Goal: Transaction & Acquisition: Purchase product/service

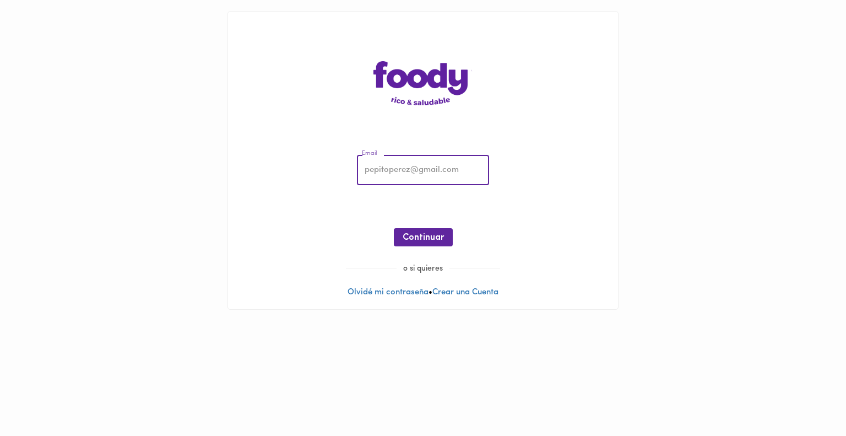
type input "[PERSON_NAME][EMAIL_ADDRESS][PERSON_NAME][DOMAIN_NAME]"
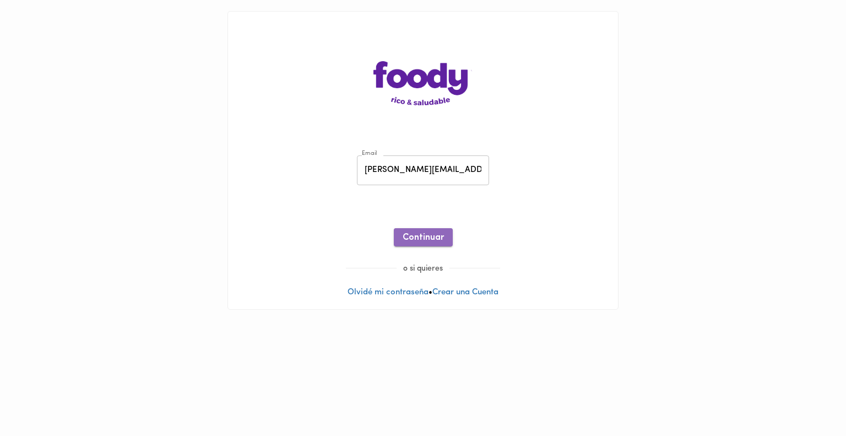
click at [430, 238] on span "Continuar" at bounding box center [423, 237] width 41 height 10
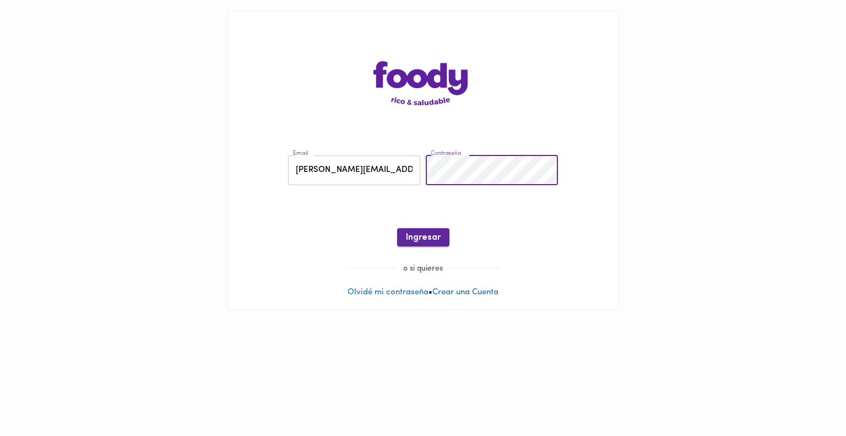
click at [412, 240] on span "Ingresar" at bounding box center [423, 237] width 35 height 10
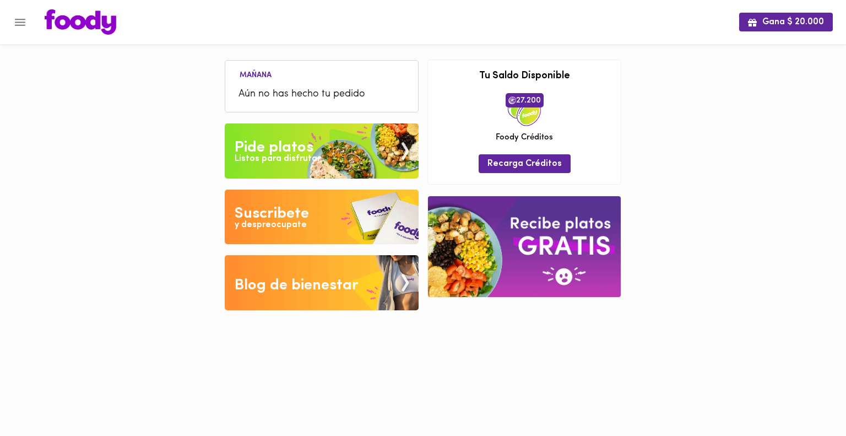
click at [333, 156] on img at bounding box center [322, 150] width 194 height 55
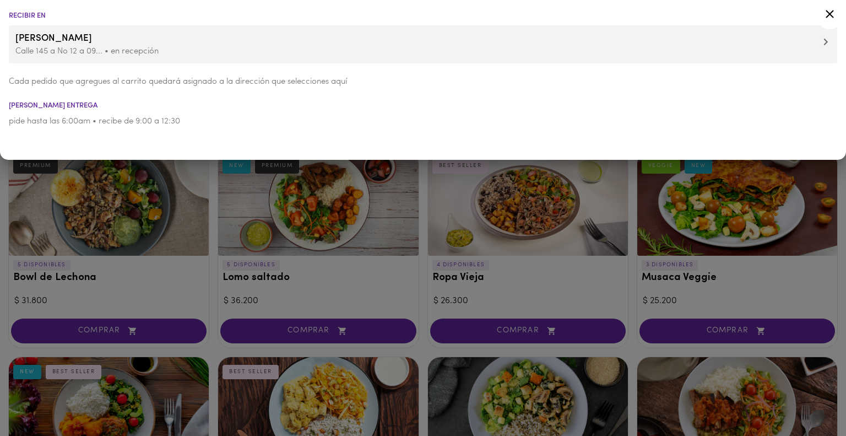
click at [273, 40] on span "[PERSON_NAME]" at bounding box center [422, 38] width 815 height 14
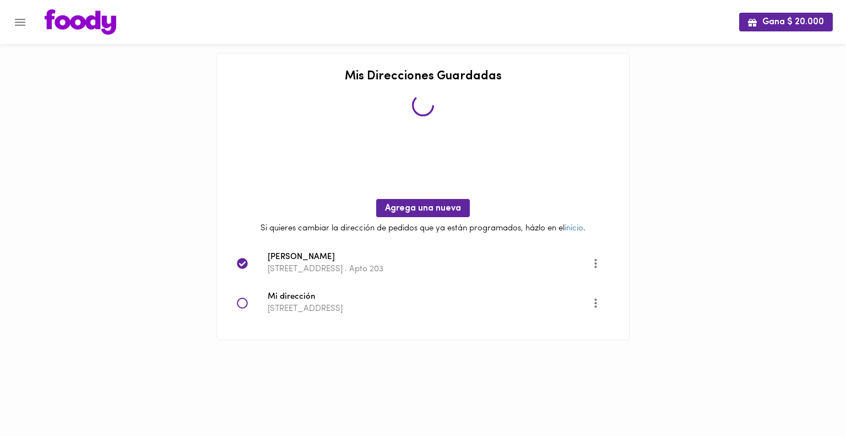
click at [236, 302] on div "Mi dirección [STREET_ADDRESS]" at bounding box center [423, 303] width 390 height 40
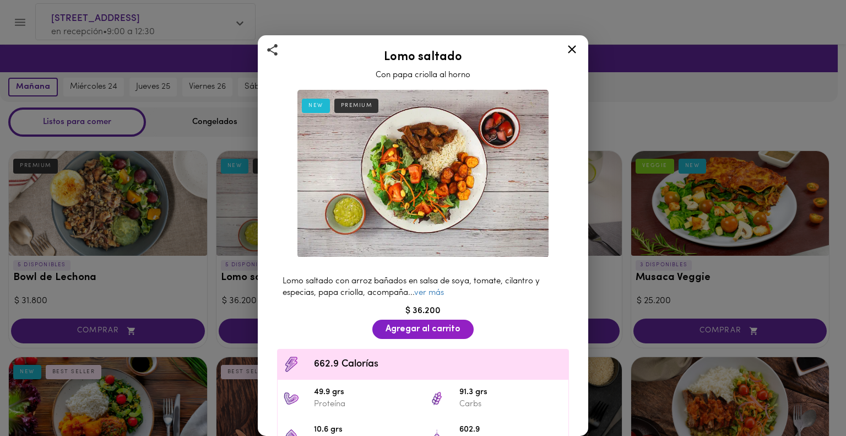
click at [576, 42] on icon at bounding box center [572, 49] width 14 height 14
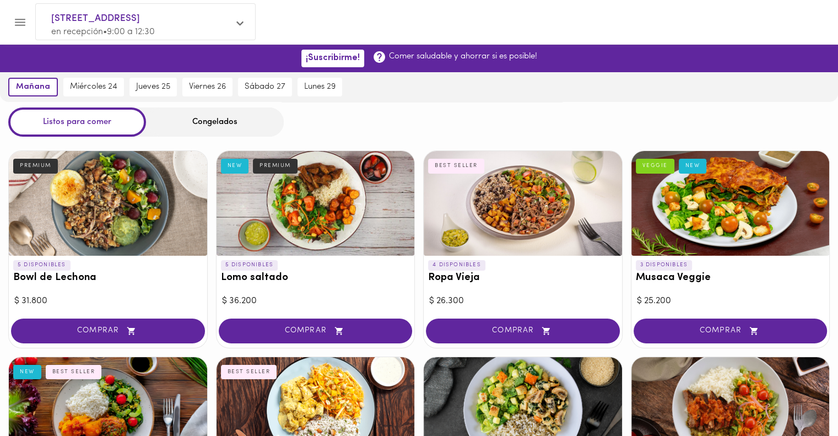
click at [214, 112] on div "Congelados" at bounding box center [215, 121] width 138 height 29
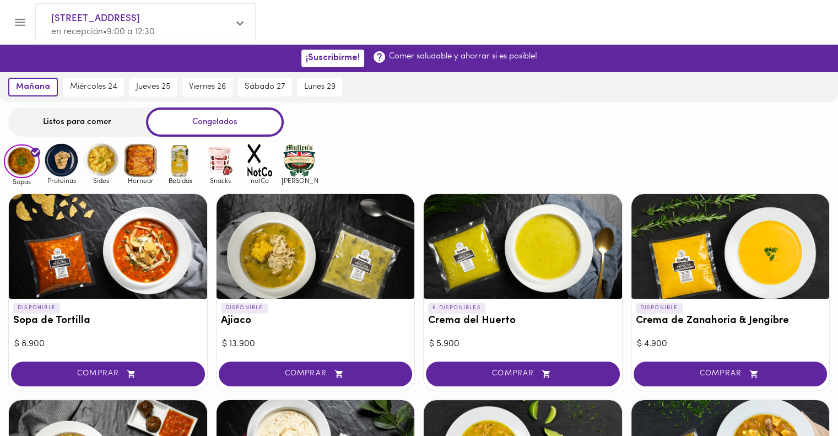
click at [218, 122] on div "Congelados" at bounding box center [215, 121] width 138 height 29
click at [91, 122] on div "Listos para comer" at bounding box center [77, 121] width 138 height 29
click at [105, 120] on div "Listos para comer" at bounding box center [77, 121] width 138 height 29
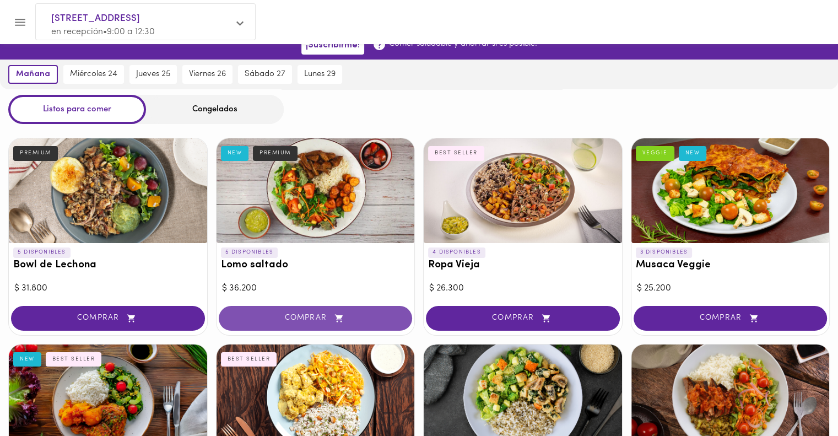
scroll to position [13, 0]
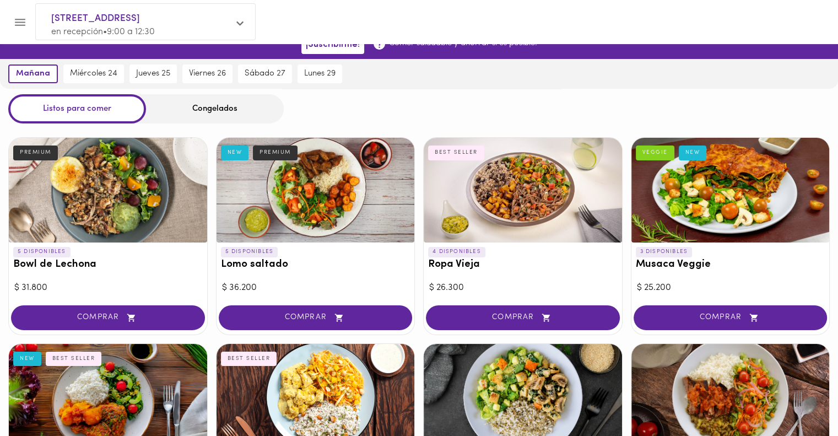
click at [467, 254] on p "4 DISPONIBLES" at bounding box center [456, 252] width 57 height 10
click at [520, 203] on div at bounding box center [419, 218] width 838 height 436
click at [516, 192] on div at bounding box center [523, 190] width 198 height 105
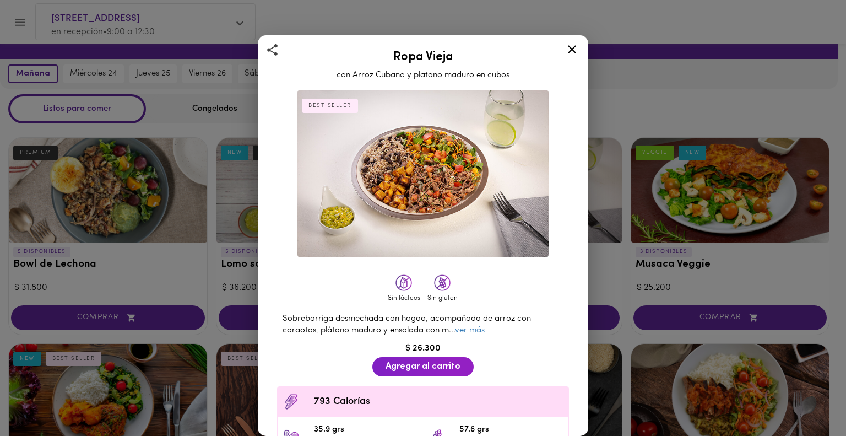
click at [617, 269] on div "Ropa Vieja con Arroz Cubano y platano maduro en cubos BEST SELLER Sin lácteos S…" at bounding box center [423, 218] width 846 height 436
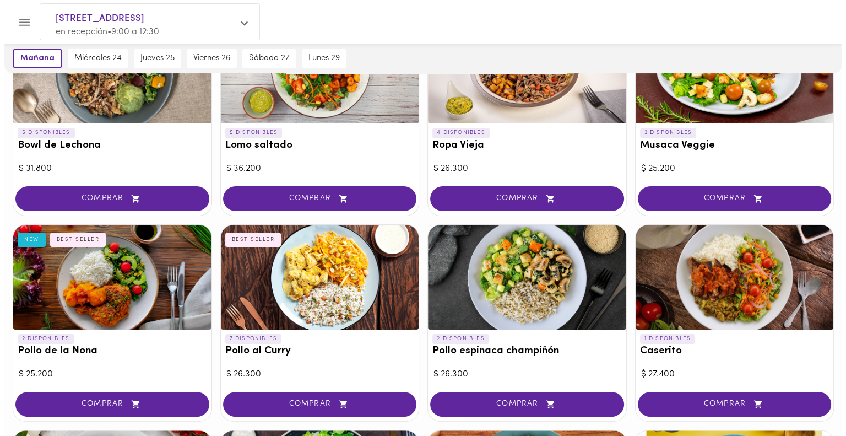
scroll to position [132, 0]
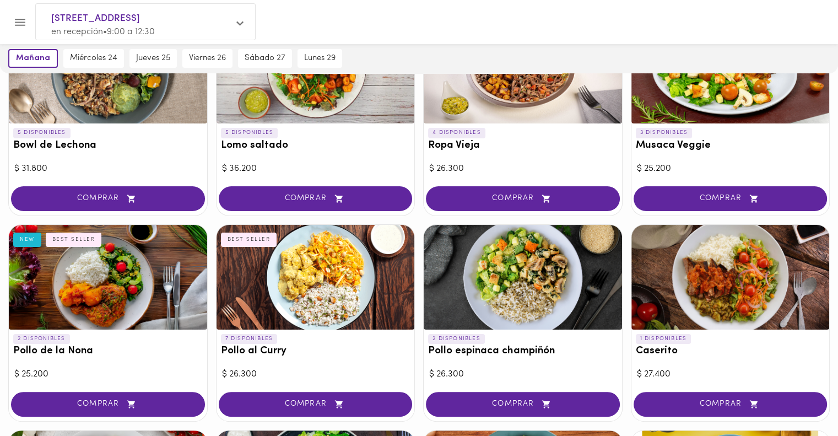
click at [251, 345] on h3 "Pollo al Curry" at bounding box center [315, 351] width 189 height 12
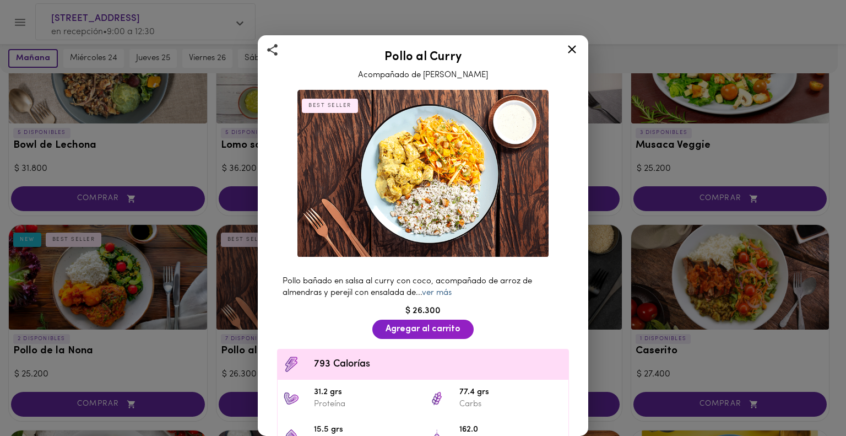
click at [435, 289] on link "ver más" at bounding box center [437, 293] width 30 height 8
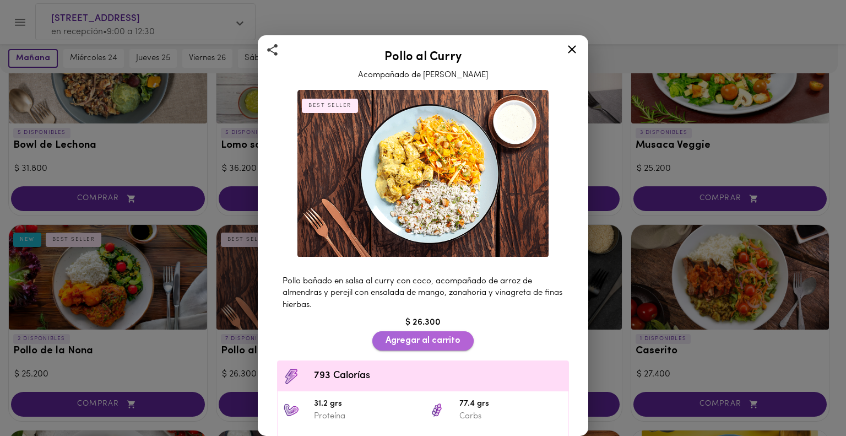
click at [409, 337] on span "Agregar al carrito" at bounding box center [423, 340] width 75 height 10
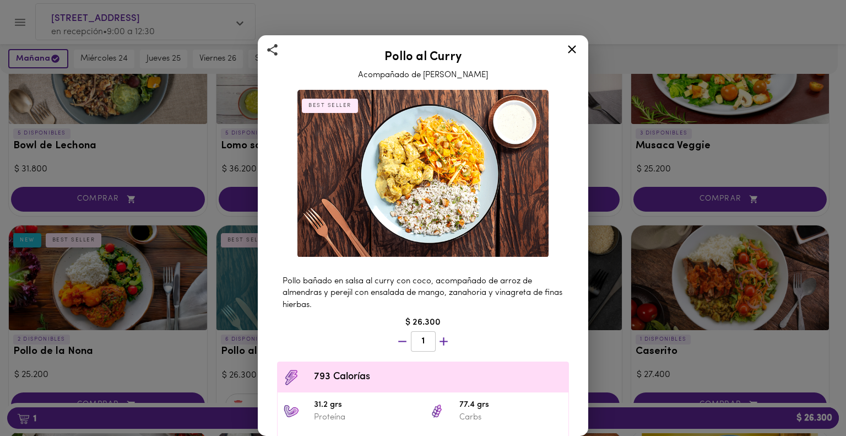
scroll to position [150, 0]
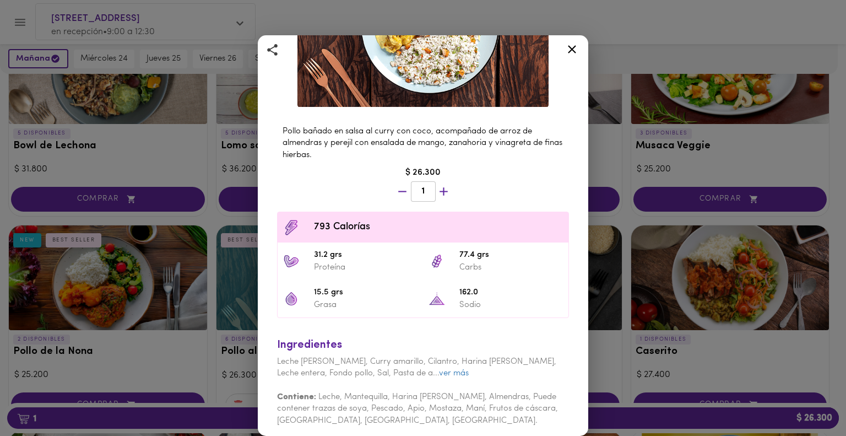
click at [571, 52] on icon at bounding box center [572, 49] width 14 height 14
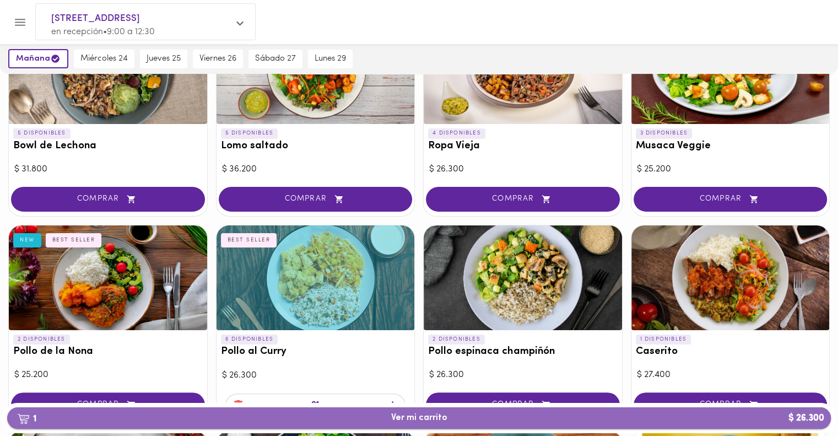
click at [487, 414] on span "1 Ver mi carrito $ 26.300" at bounding box center [419, 417] width 806 height 10
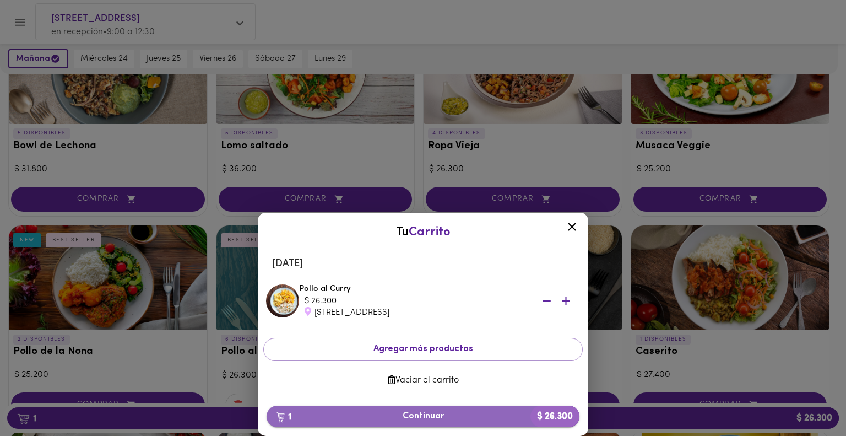
click at [425, 416] on span "1 Continuar $ 26.300" at bounding box center [422, 416] width 295 height 10
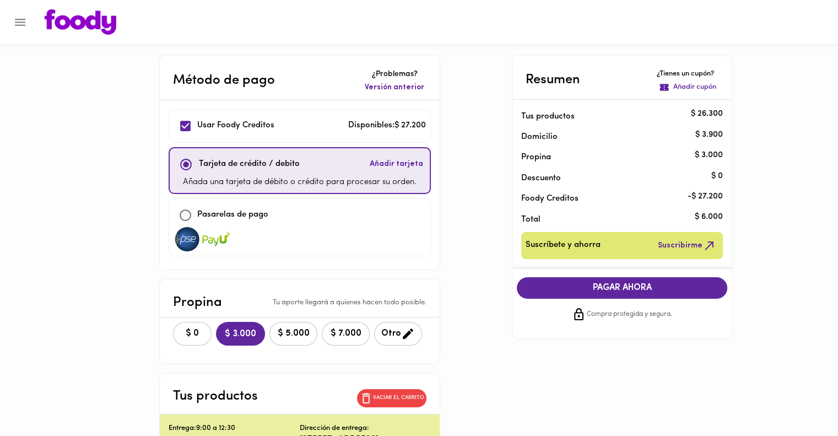
click at [189, 332] on span "$ 0" at bounding box center [192, 333] width 24 height 10
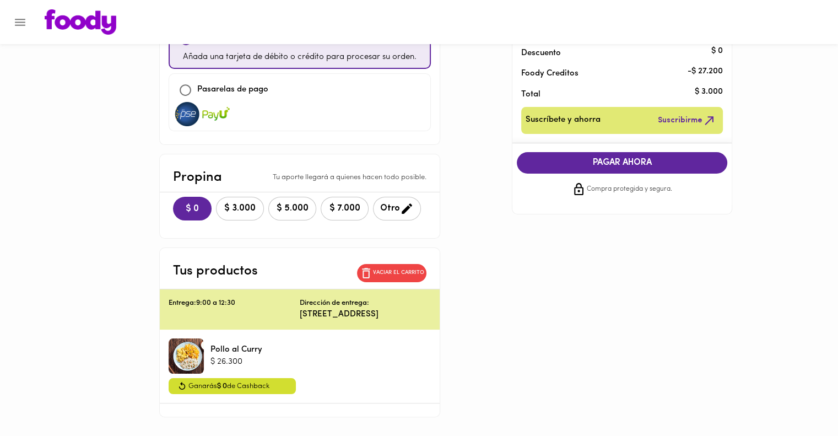
scroll to position [134, 0]
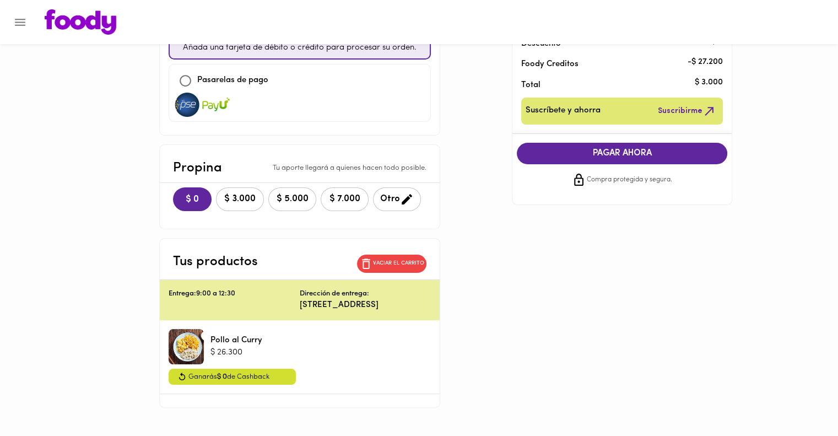
click at [640, 150] on span "PAGAR AHORA" at bounding box center [622, 153] width 188 height 10
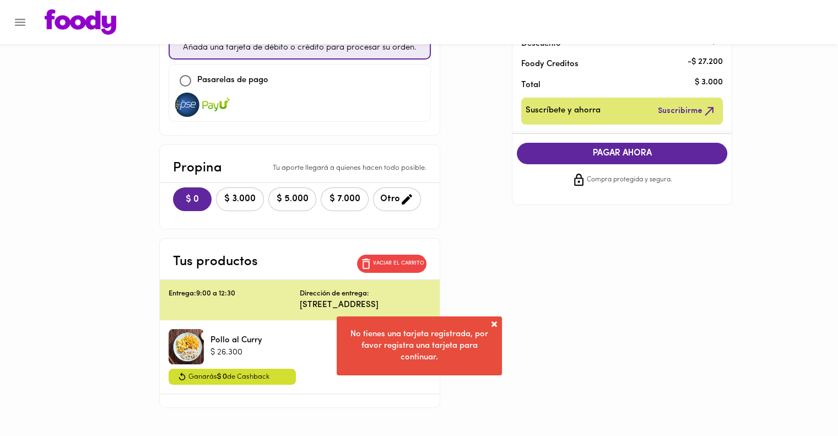
click at [493, 322] on span at bounding box center [493, 323] width 11 height 11
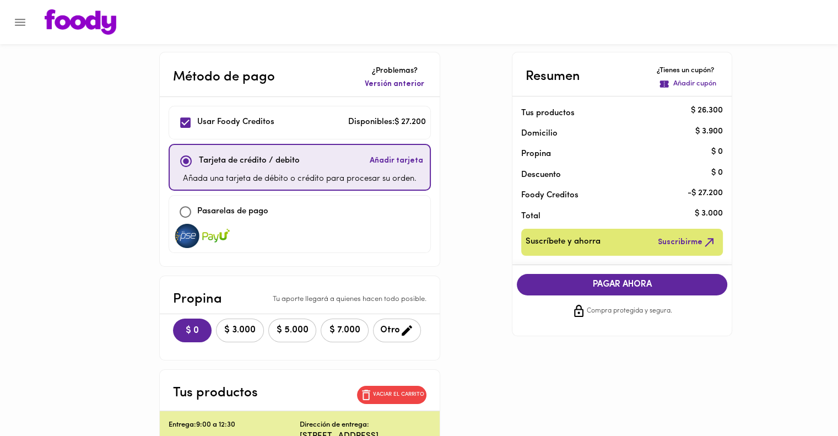
scroll to position [4, 0]
click at [182, 123] on input "checkbox" at bounding box center [185, 122] width 24 height 24
click at [185, 127] on input "checkbox" at bounding box center [185, 122] width 24 height 24
checkbox input "true"
click at [187, 213] on input "checkbox" at bounding box center [185, 211] width 24 height 24
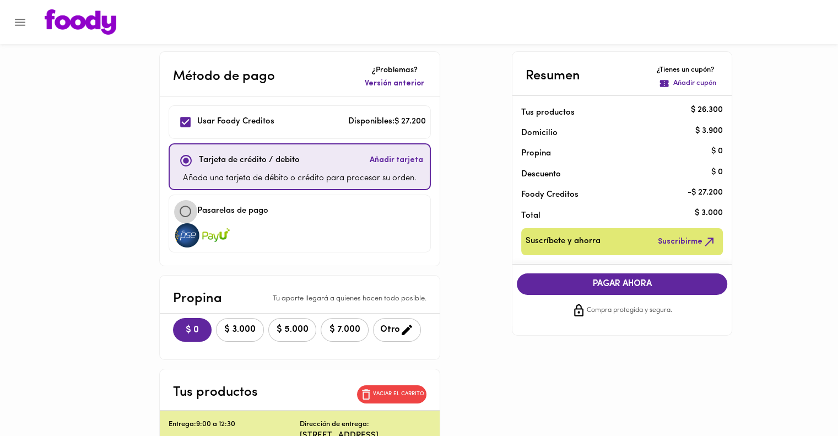
checkbox input "true"
checkbox input "false"
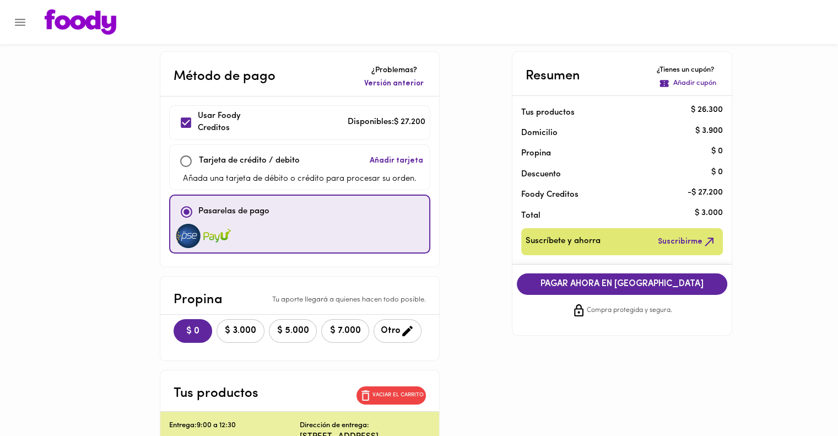
click at [563, 285] on span "PAGAR AHORA EN PASARELA" at bounding box center [622, 284] width 188 height 10
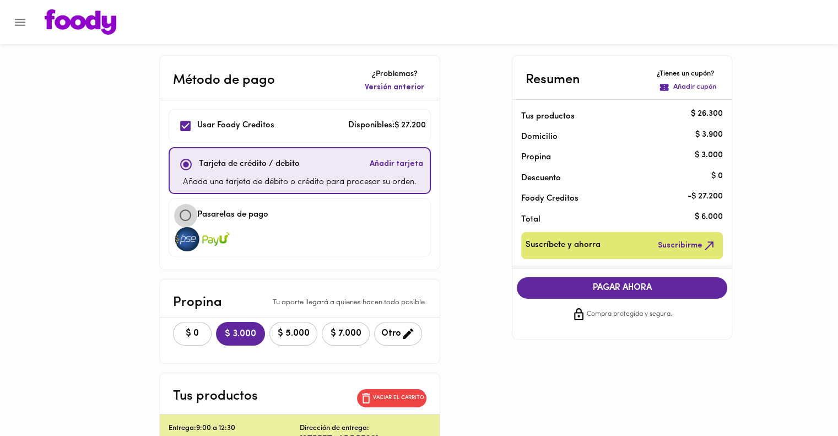
click at [184, 214] on input "checkbox" at bounding box center [185, 215] width 24 height 24
checkbox input "true"
checkbox input "false"
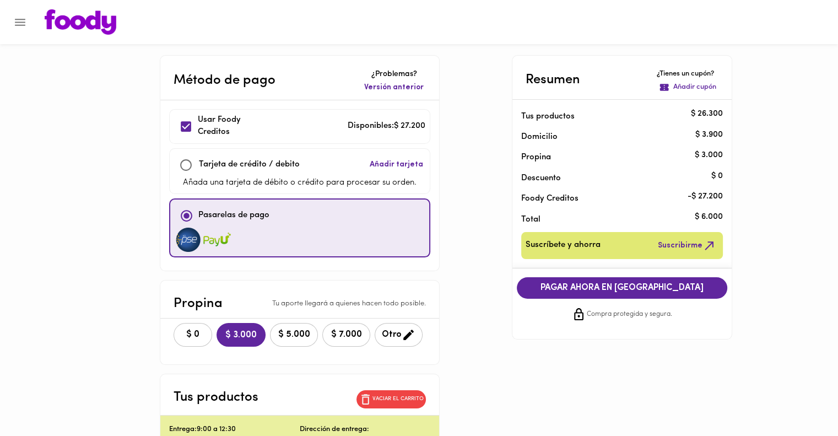
click at [189, 334] on span "$ 0" at bounding box center [193, 334] width 24 height 10
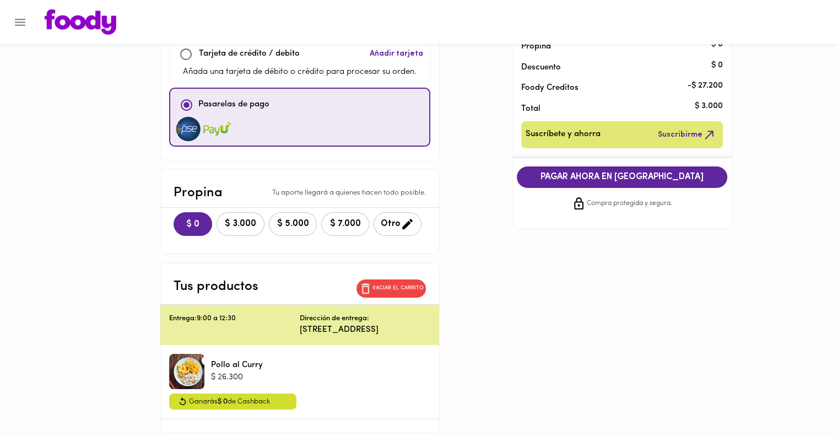
scroll to position [112, 0]
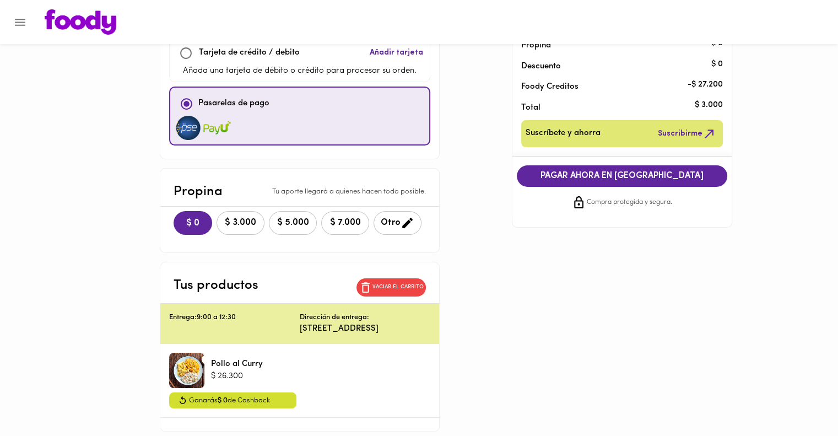
click at [612, 182] on button "PAGAR AHORA EN [GEOGRAPHIC_DATA]" at bounding box center [622, 175] width 210 height 21
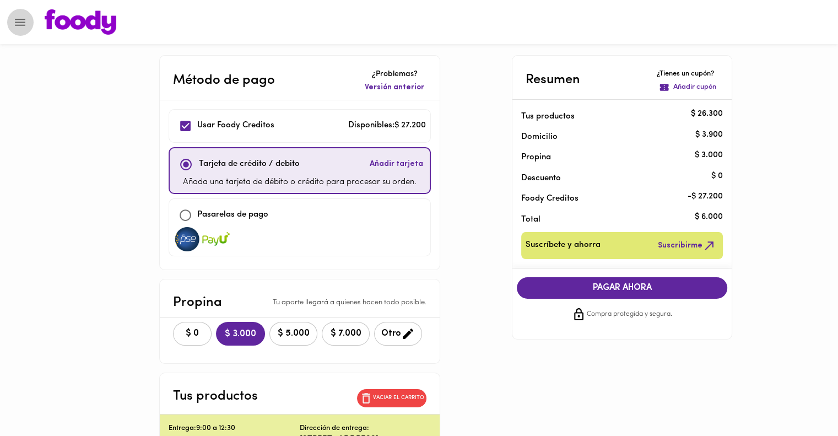
click at [18, 24] on icon "Menu" at bounding box center [20, 22] width 14 height 14
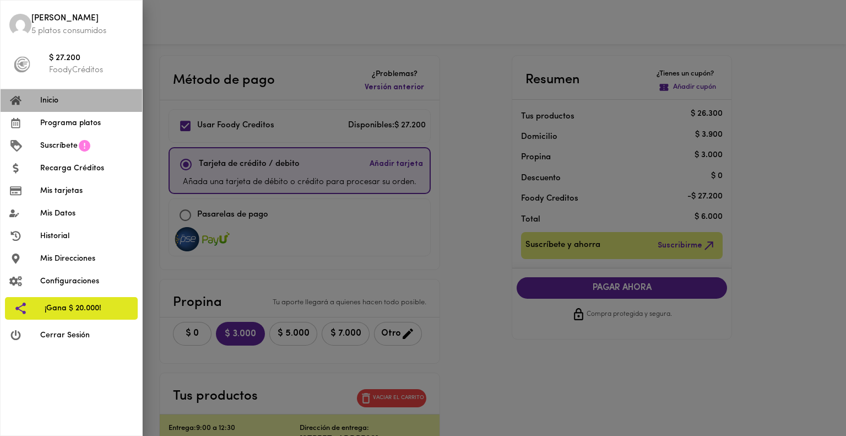
click at [49, 100] on span "Inicio" at bounding box center [86, 101] width 93 height 12
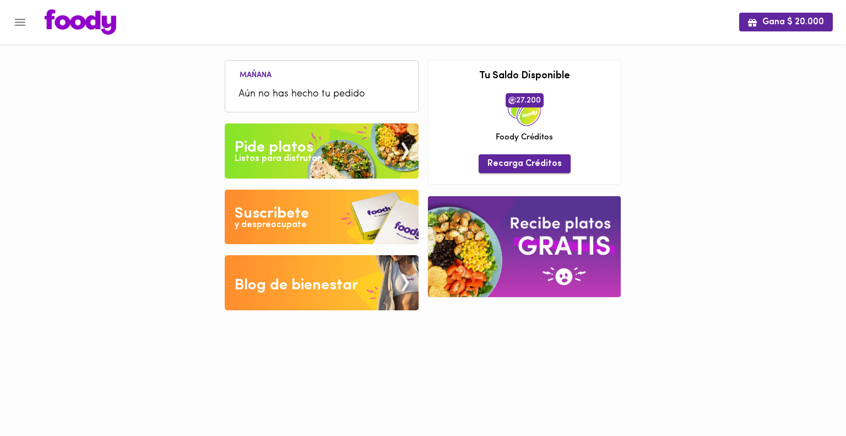
click at [503, 161] on span "Recarga Créditos" at bounding box center [524, 164] width 74 height 10
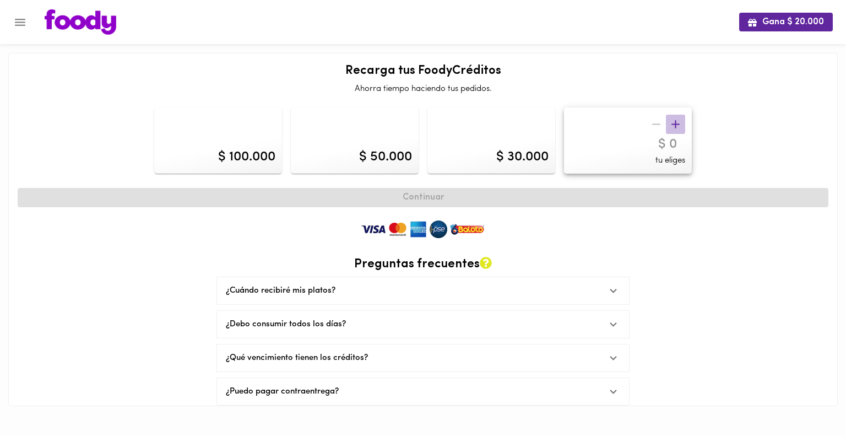
click at [676, 126] on icon "button" at bounding box center [676, 124] width 14 height 14
type input "20000"
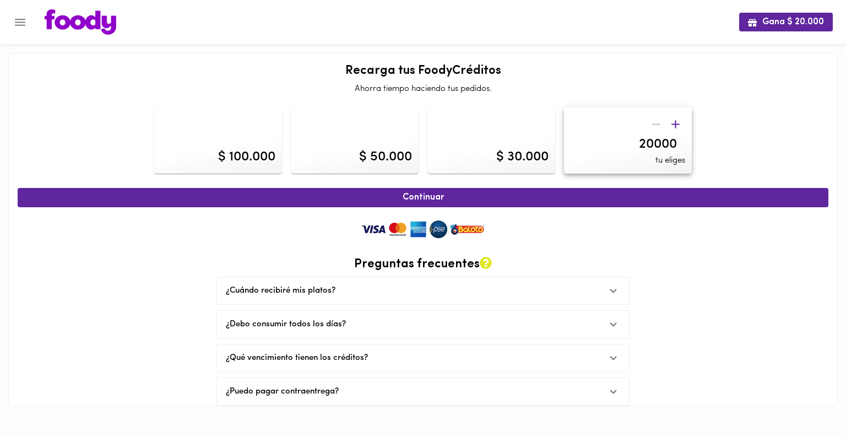
click at [661, 123] on div at bounding box center [666, 124] width 39 height 19
click at [626, 139] on input "20000" at bounding box center [628, 145] width 115 height 16
click at [758, 173] on div "$ 100.000 $ 50.000 $ 30.000 20000 tu eliges" at bounding box center [422, 140] width 819 height 75
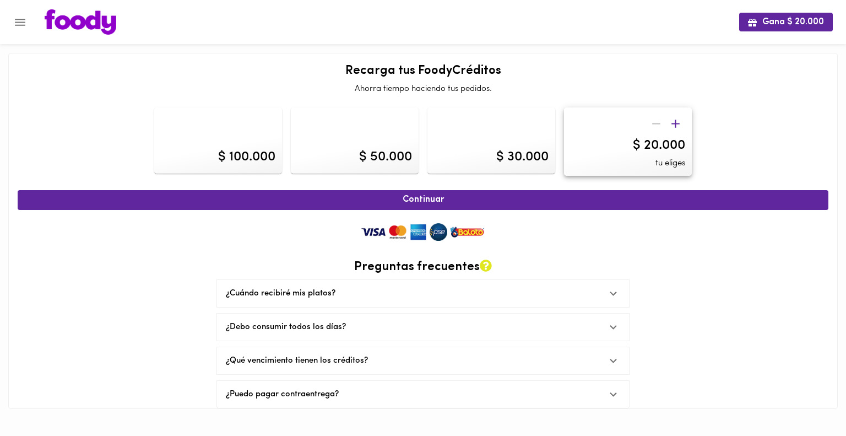
click at [705, 134] on div "$ 100.000 $ 50.000 $ 30.000 $ 20.000 tu eliges" at bounding box center [422, 142] width 819 height 78
click at [585, 145] on div "$ 20.000 tu eliges" at bounding box center [628, 141] width 128 height 69
click at [650, 166] on div "$ 20.000 tu eliges" at bounding box center [628, 141] width 128 height 69
click at [723, 136] on div "$ 100.000 $ 50.000 $ 30.000 $ 20.000 tu eliges" at bounding box center [422, 142] width 819 height 78
click at [494, 165] on div "$ 30.000" at bounding box center [491, 140] width 128 height 66
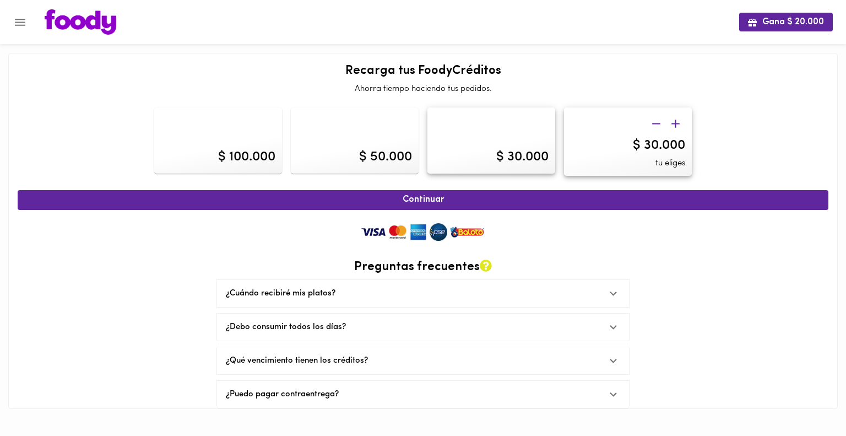
click at [599, 135] on div "$ 30.000 tu eliges" at bounding box center [628, 141] width 128 height 69
